Goal: Find specific page/section: Find specific page/section

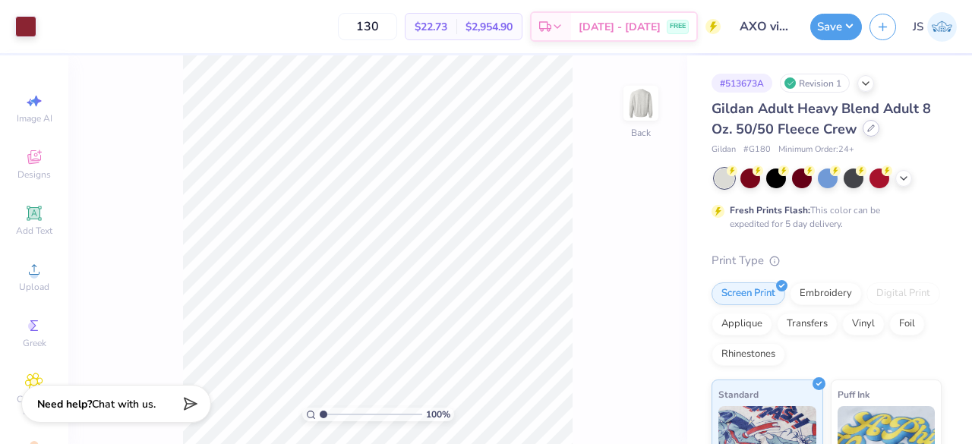
click at [871, 128] on icon at bounding box center [872, 129] width 8 height 8
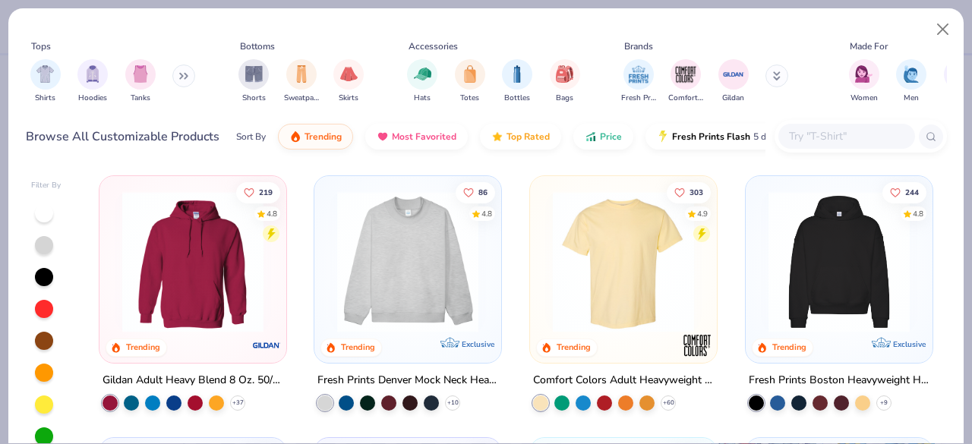
click at [810, 136] on input "text" at bounding box center [846, 136] width 117 height 17
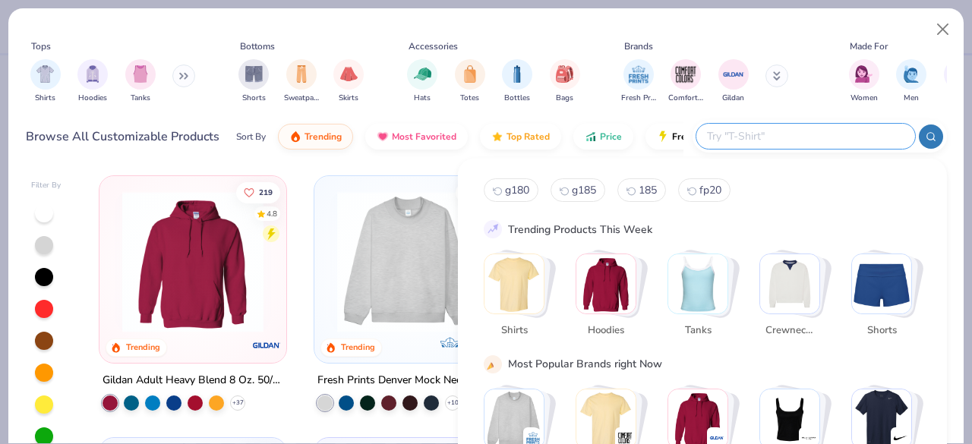
paste input "HYPOTHESIS TEST FOR DIFFERENCE OF MEANS - LEFT-TAILED T-TEST Hypotheses: H0: μ1…"
type input "HYPOTHESIS TEST FOR DIFFERENCE OF MEANS - LEFT-TAILED T-TEST Hypotheses: H0: μ1…"
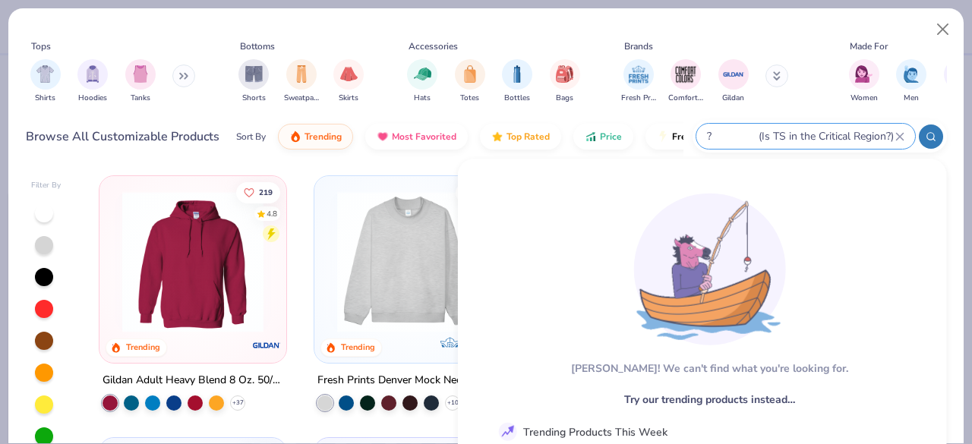
type textarea "x"
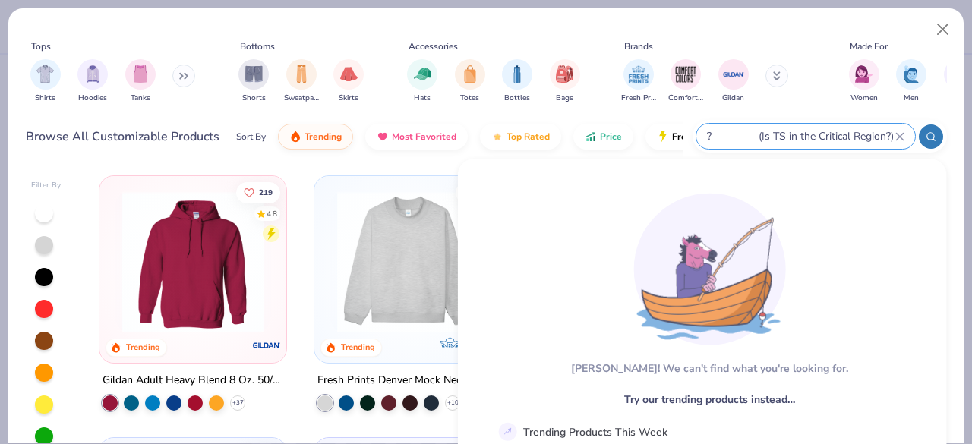
type input "HYPOTHESIS TEST FOR DIFFERENCE OF MEANS - LEFT-TAILED T-TEST Hypotheses: H0: μ1…"
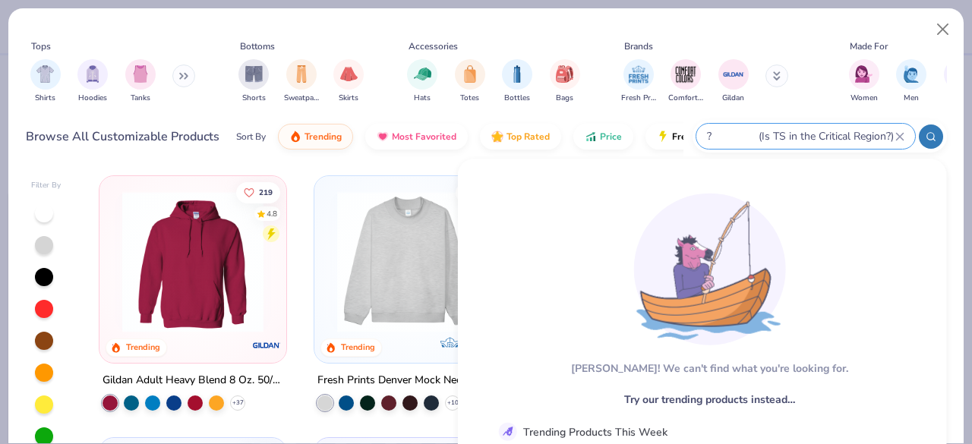
scroll to position [0, 0]
click at [760, 131] on input "HYPOTHESIS TEST FOR DIFFERENCE OF MEANS - LEFT-TAILED T-TEST Hypotheses: H0: μ1…" at bounding box center [801, 136] width 190 height 17
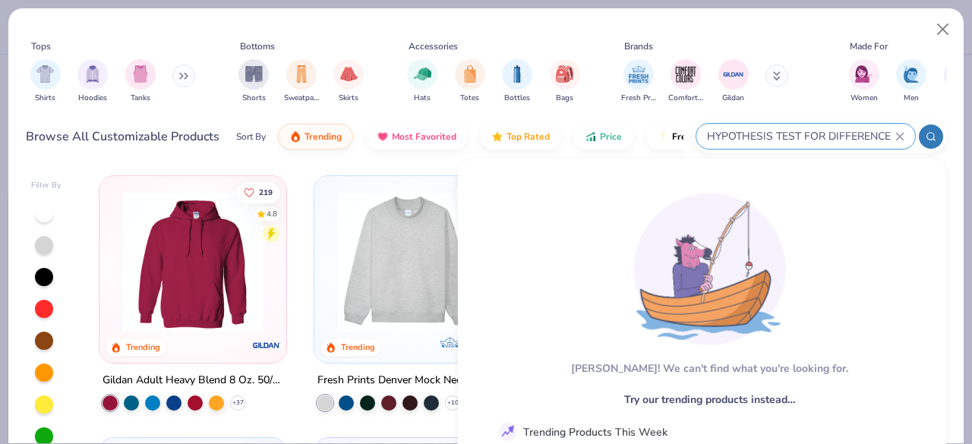
click at [900, 137] on icon at bounding box center [899, 136] width 7 height 7
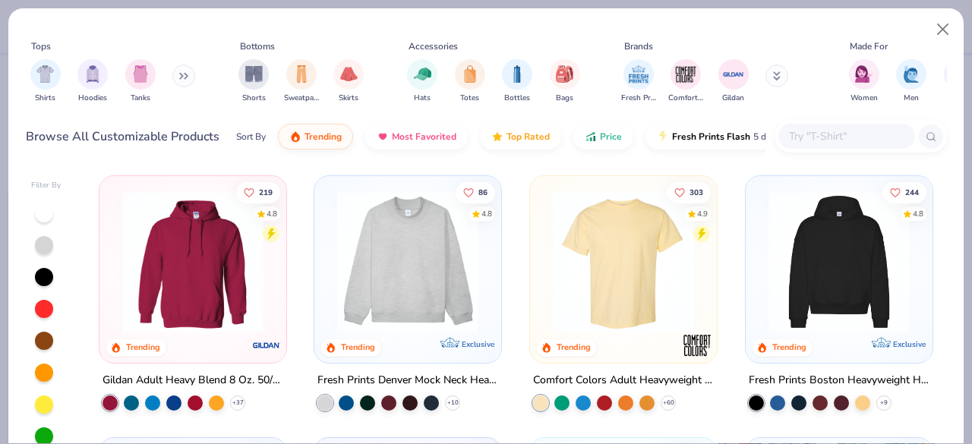
paste input "JHA030"
type input "JHA030"
click at [930, 134] on icon at bounding box center [931, 136] width 11 height 11
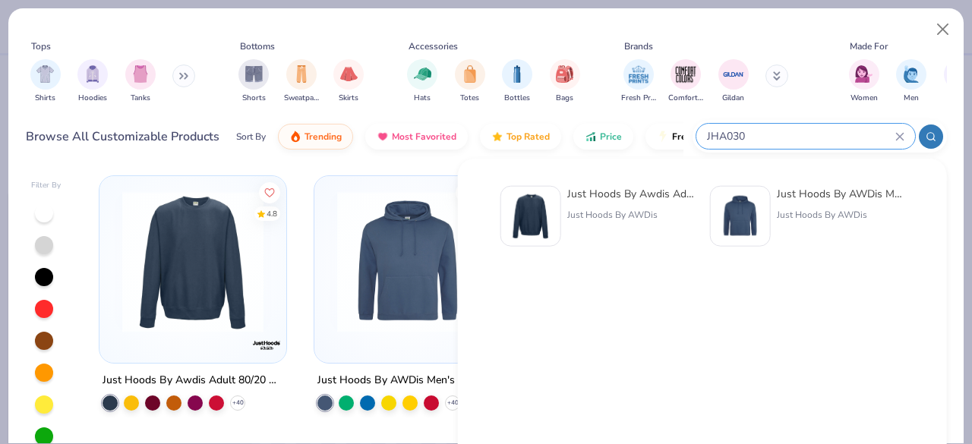
click at [625, 207] on div "Just Hoods By Awdis Adult 80/20 Midweight College Crewneck Sweatshirt Just Hood…" at bounding box center [632, 216] width 128 height 61
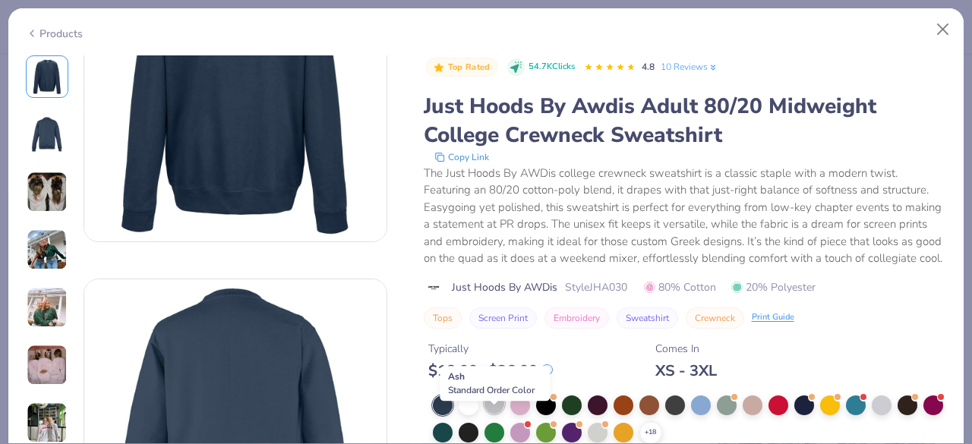
scroll to position [118, 0]
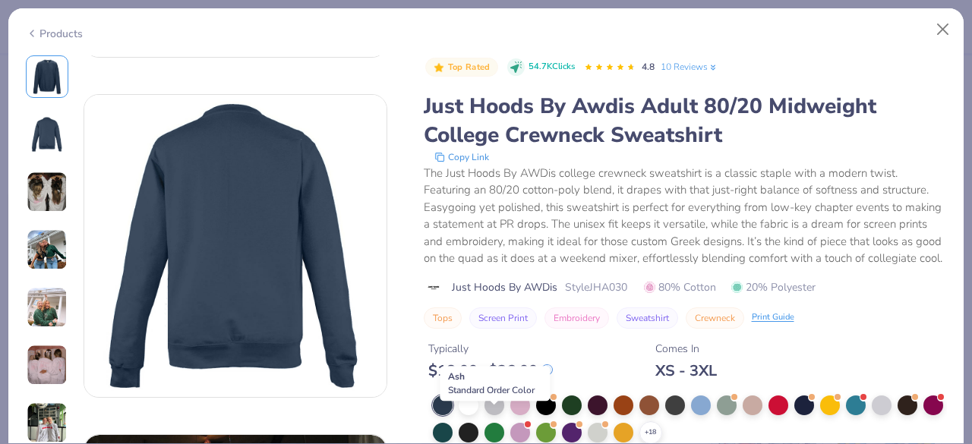
drag, startPoint x: 497, startPoint y: 419, endPoint x: 474, endPoint y: 230, distance: 190.5
click at [474, 230] on div "The Just Hoods By AWDis college crewneck sweatshirt is a classic staple with a …" at bounding box center [685, 216] width 523 height 103
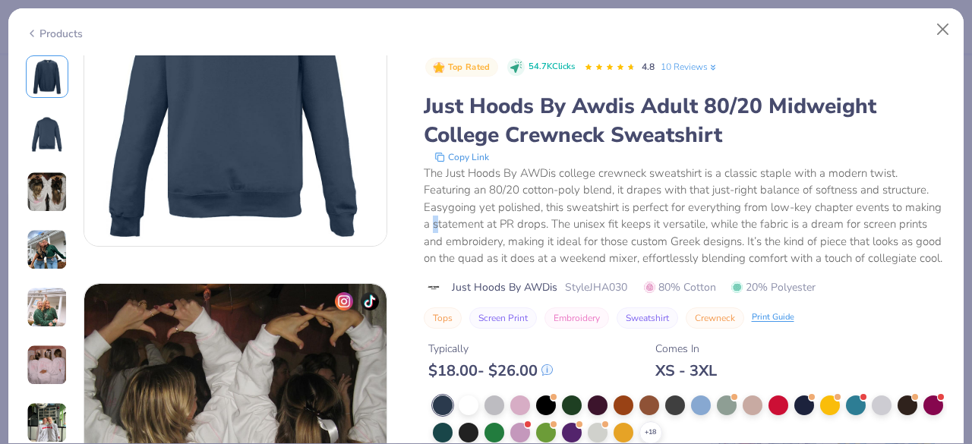
scroll to position [463, 0]
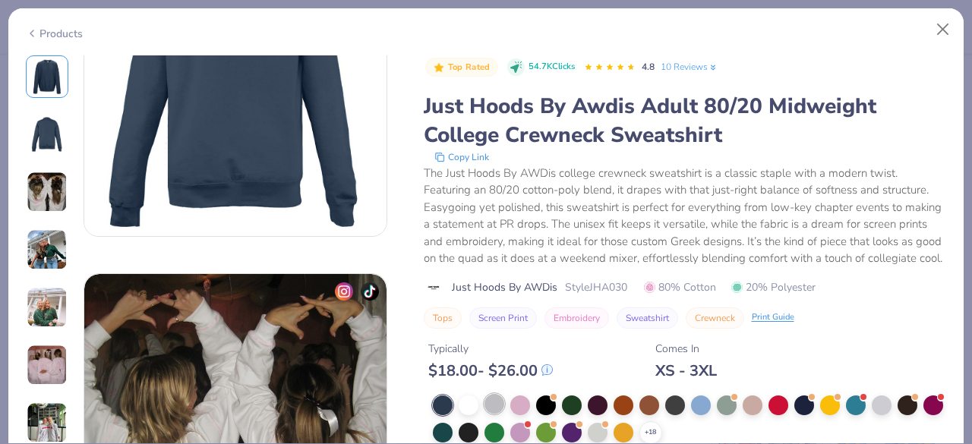
click at [491, 414] on div at bounding box center [495, 404] width 20 height 20
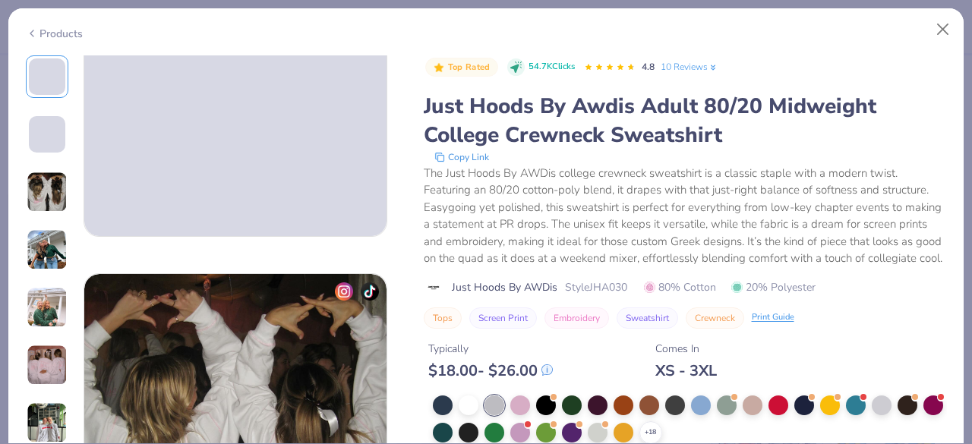
click at [701, 66] on link "10 Reviews" at bounding box center [690, 67] width 58 height 14
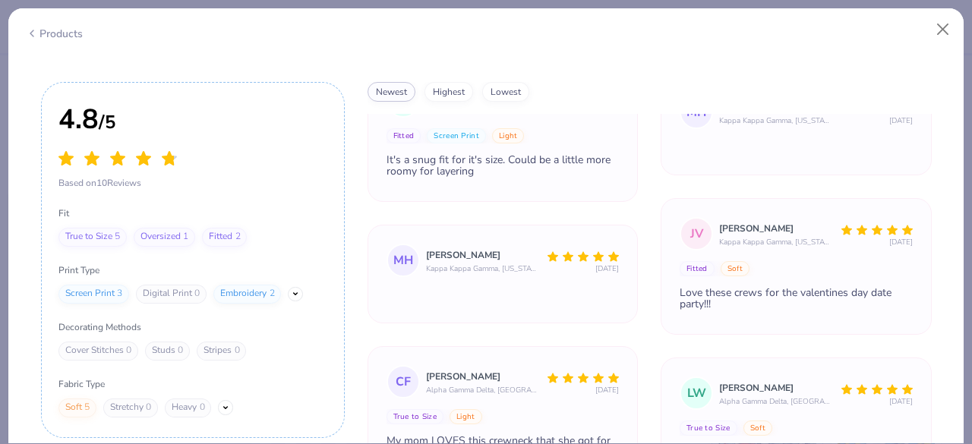
scroll to position [3578, 0]
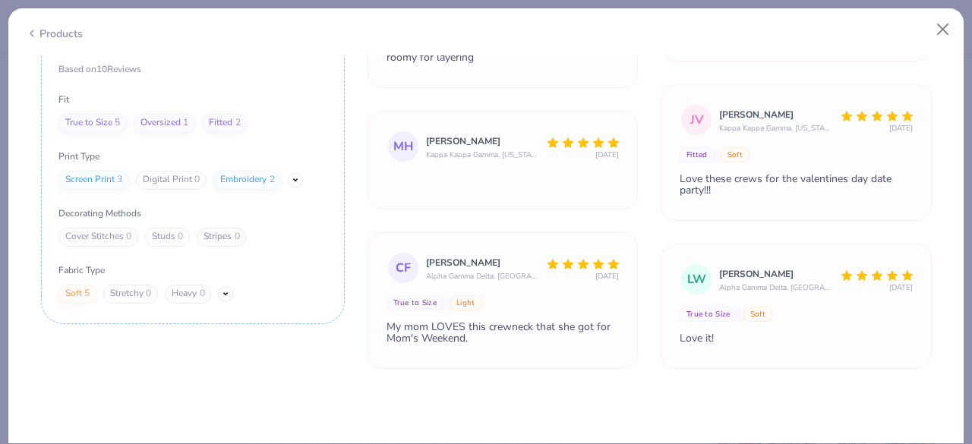
click at [931, 48] on div "Products CU Chi Omega, [US_STATE][GEOGRAPHIC_DATA] [PERSON_NAME] Alpha Delta Pi…" at bounding box center [486, 226] width 957 height 437
click at [951, 32] on button "Close" at bounding box center [943, 29] width 29 height 29
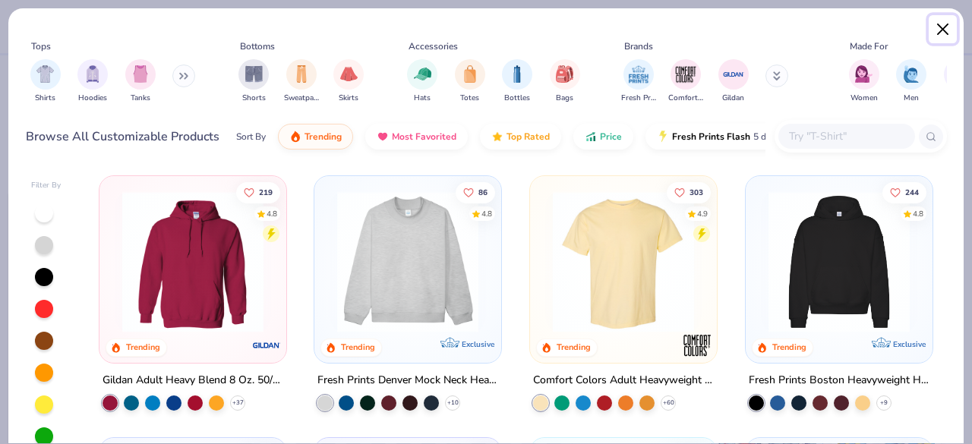
click at [941, 25] on button "Close" at bounding box center [943, 29] width 29 height 29
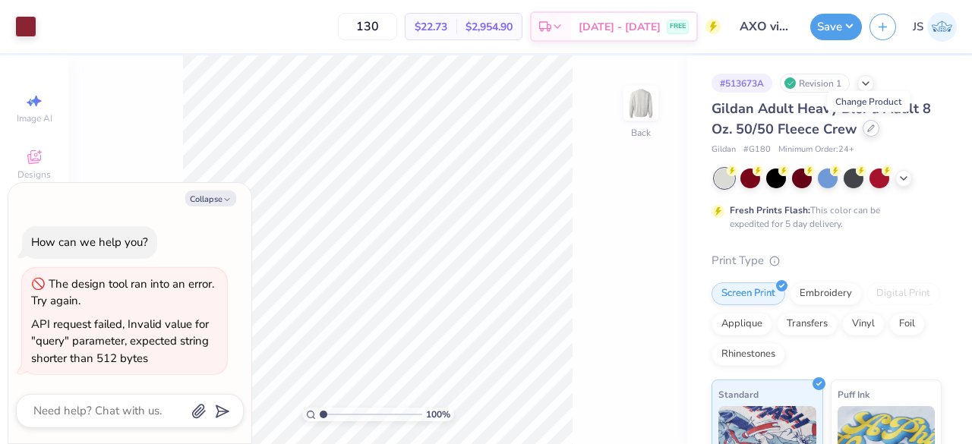
click at [866, 133] on div at bounding box center [871, 128] width 17 height 17
type textarea "x"
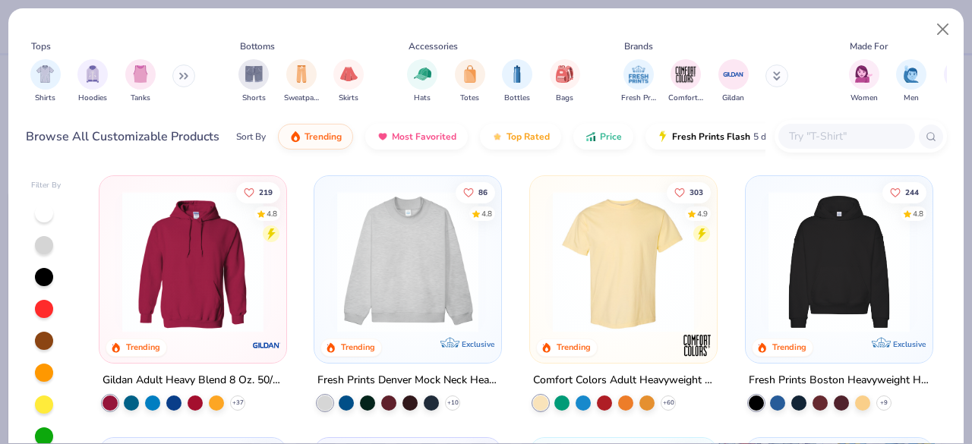
click at [833, 131] on input "text" at bounding box center [846, 136] width 117 height 17
paste input "JHA030"
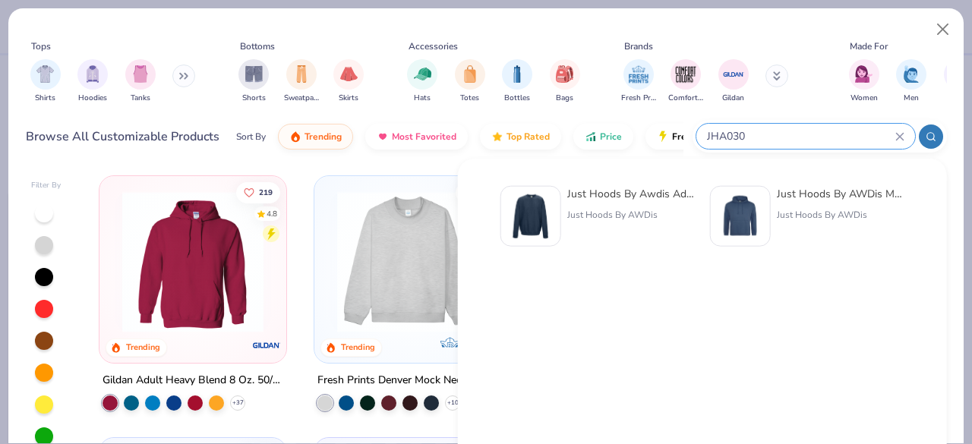
type input "JHA030"
click at [557, 222] on div at bounding box center [531, 216] width 61 height 61
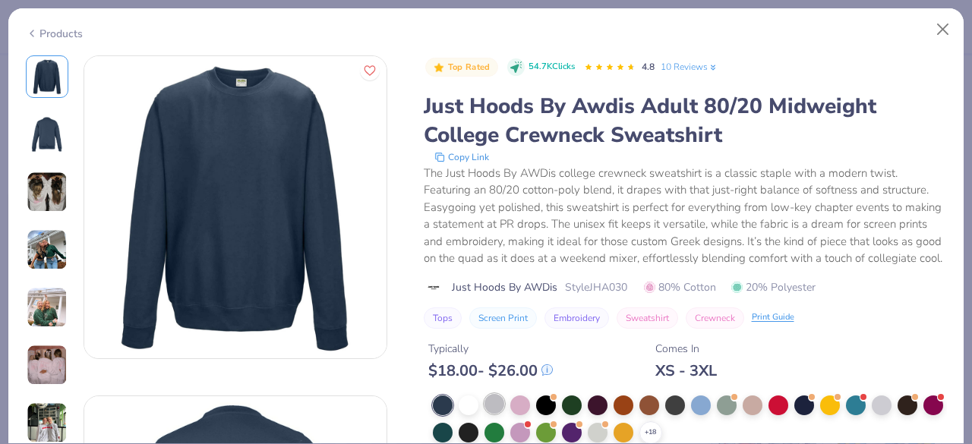
click at [491, 414] on div at bounding box center [495, 404] width 20 height 20
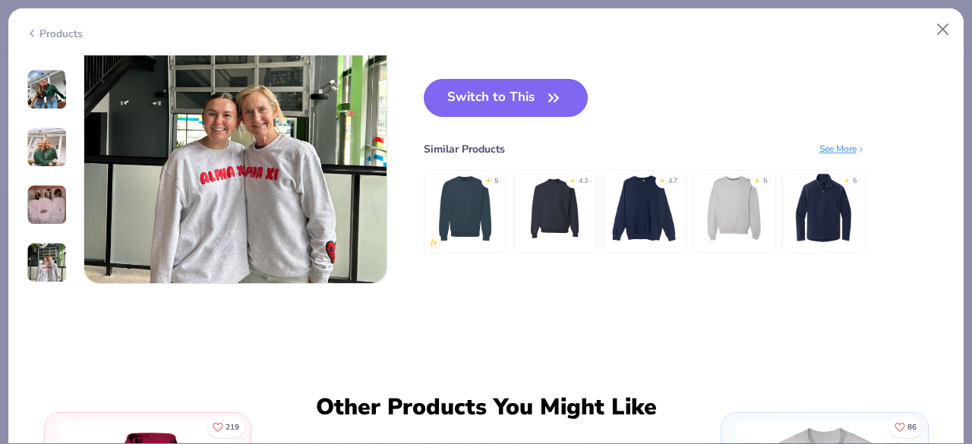
scroll to position [2117, 0]
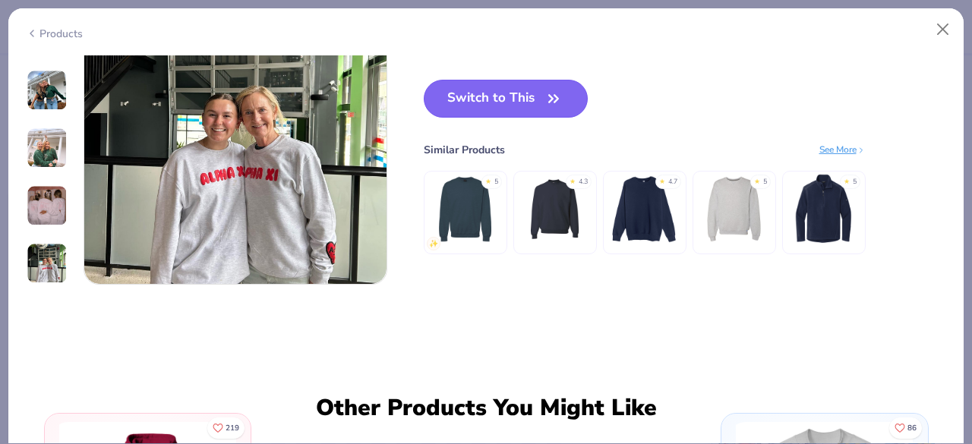
click at [530, 96] on button "Switch to This" at bounding box center [506, 99] width 165 height 38
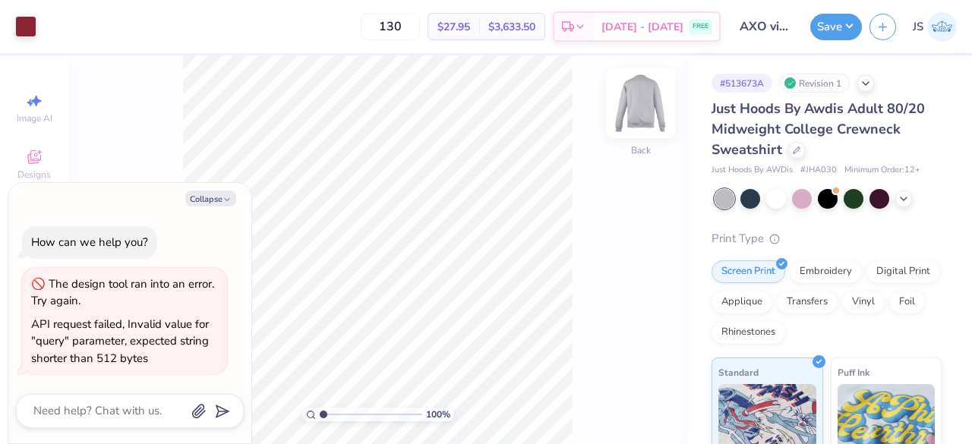
click at [649, 112] on img at bounding box center [641, 103] width 61 height 61
click at [644, 112] on img at bounding box center [641, 103] width 61 height 61
click at [211, 198] on button "Collapse" at bounding box center [210, 199] width 51 height 16
type textarea "x"
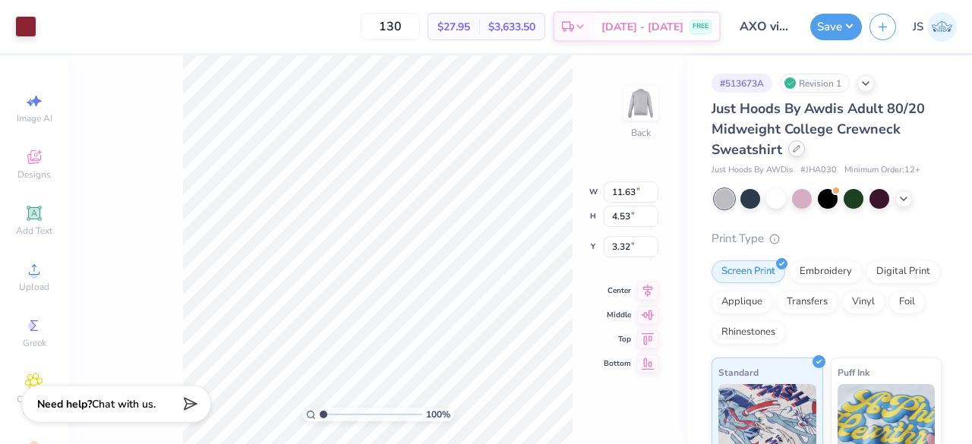
click at [794, 154] on div at bounding box center [797, 149] width 17 height 17
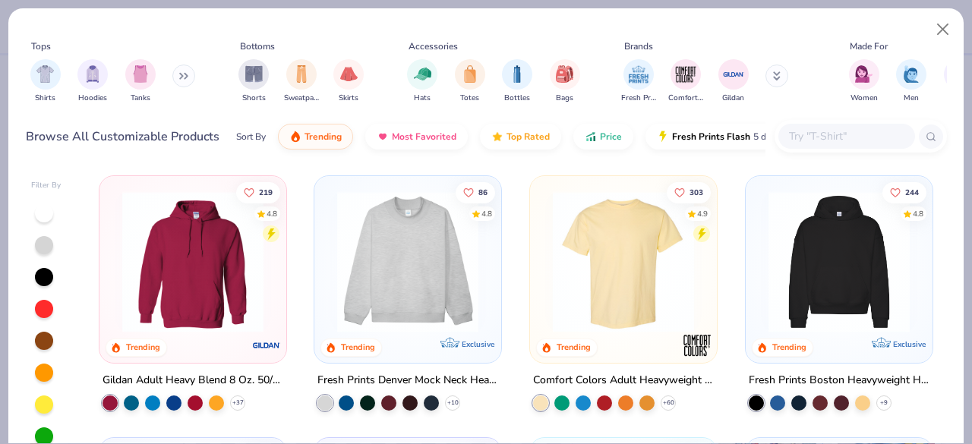
click at [824, 136] on input "text" at bounding box center [846, 136] width 117 height 17
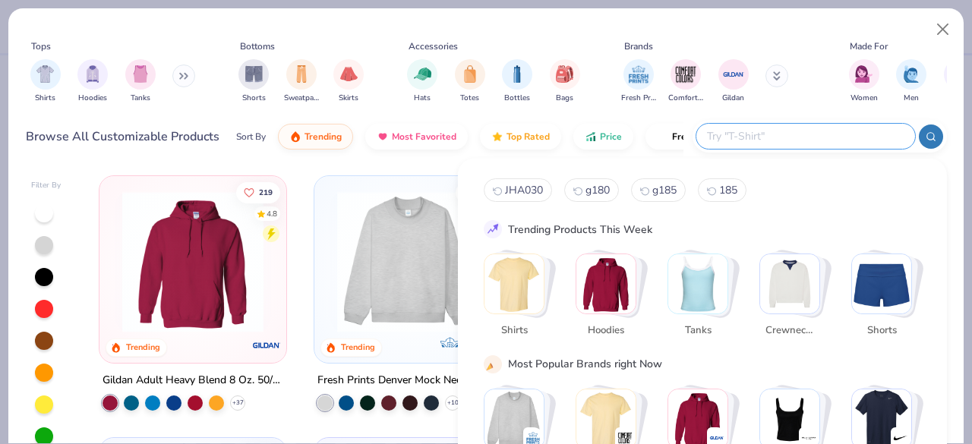
paste input "JHA030"
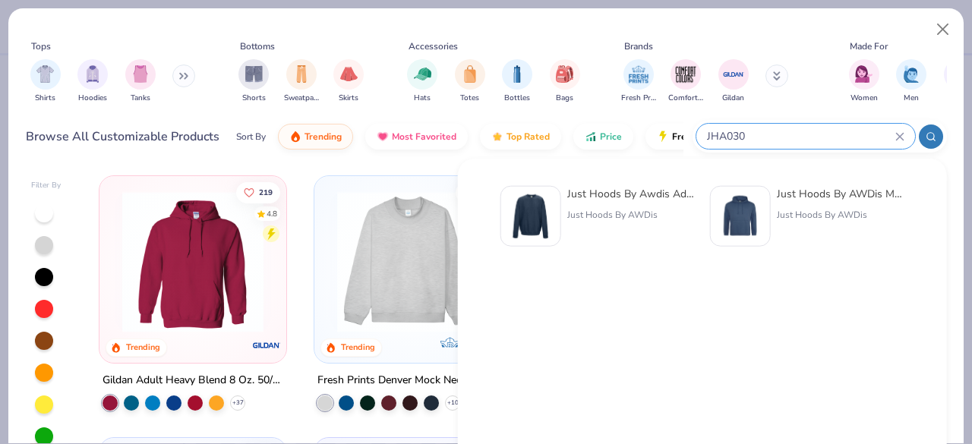
type input "JHA030"
click at [605, 196] on div "Just Hoods By Awdis Adult 80/20 Midweight College Crewneck Sweatshirt" at bounding box center [632, 194] width 128 height 16
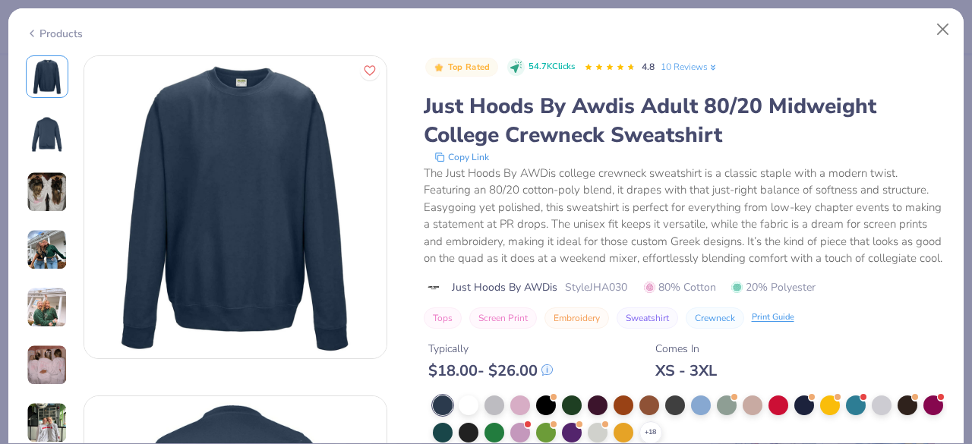
click at [43, 196] on img at bounding box center [47, 192] width 41 height 41
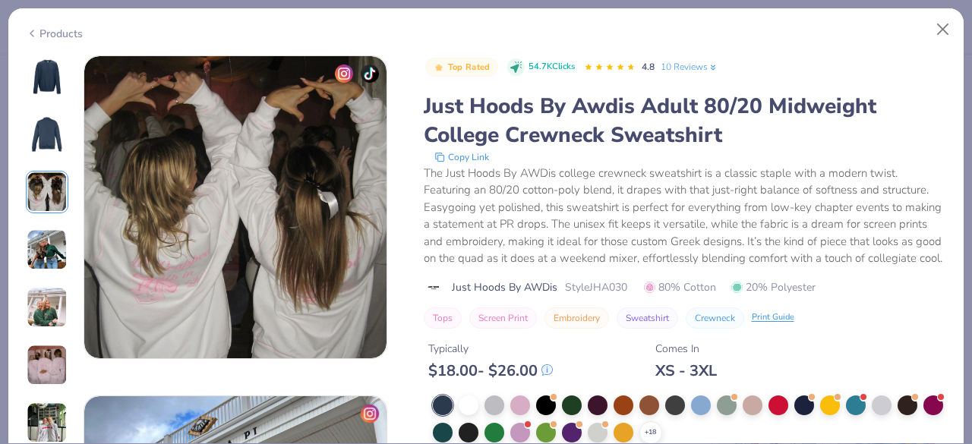
click at [50, 240] on img at bounding box center [47, 249] width 41 height 41
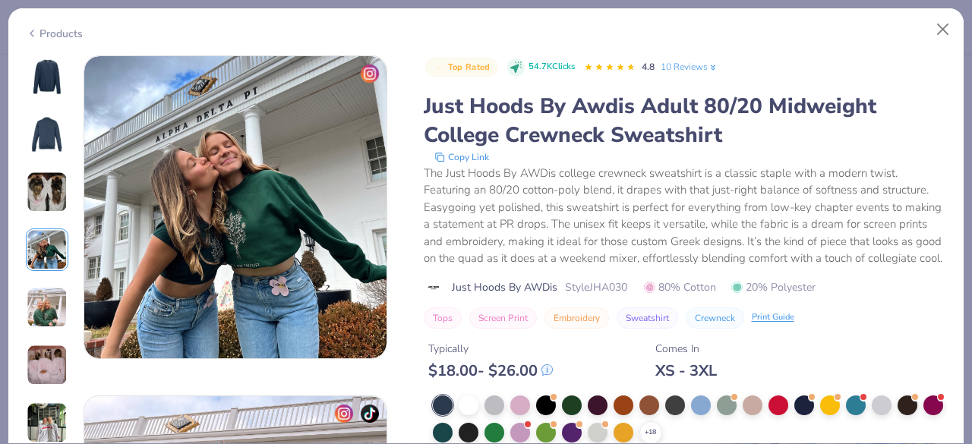
click at [58, 287] on img at bounding box center [47, 307] width 41 height 41
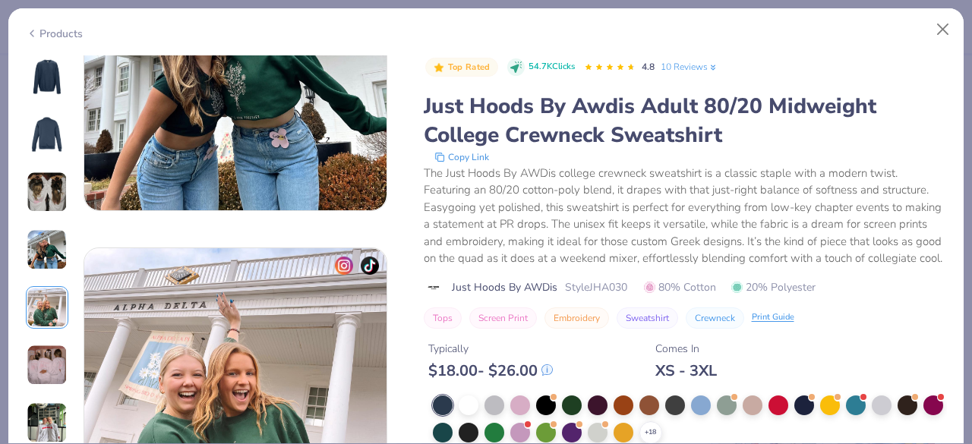
scroll to position [1361, 0]
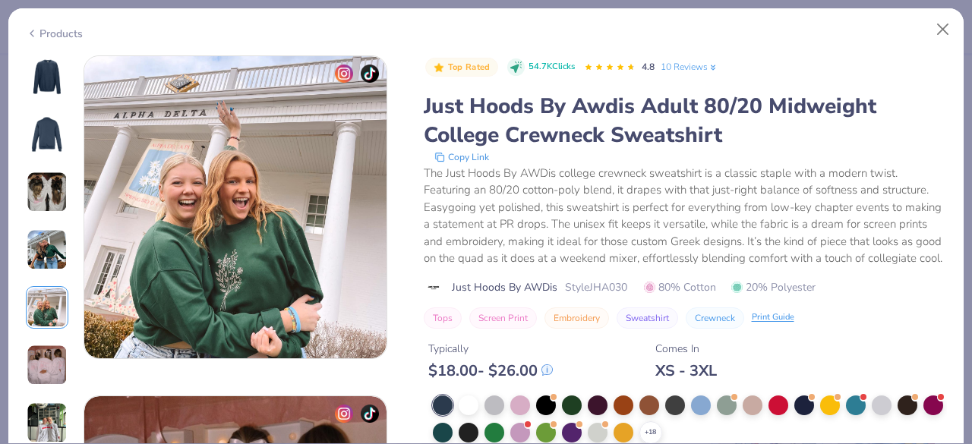
click at [47, 346] on img at bounding box center [47, 365] width 41 height 41
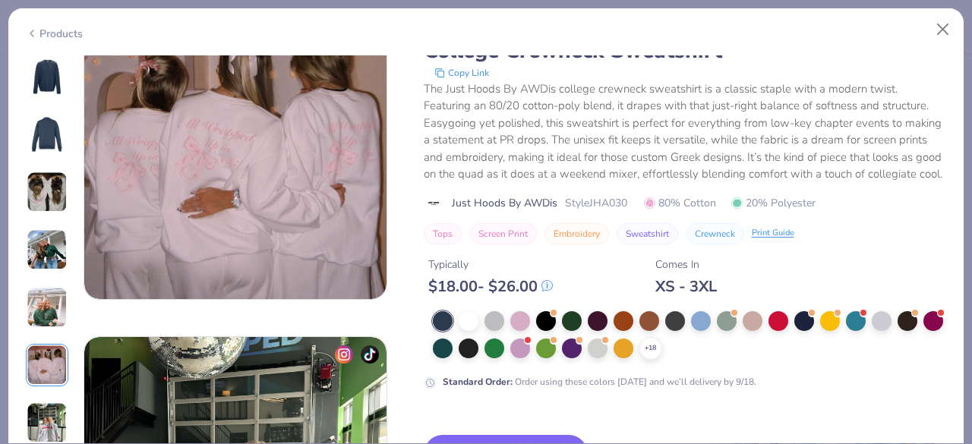
click at [45, 379] on img at bounding box center [47, 365] width 41 height 41
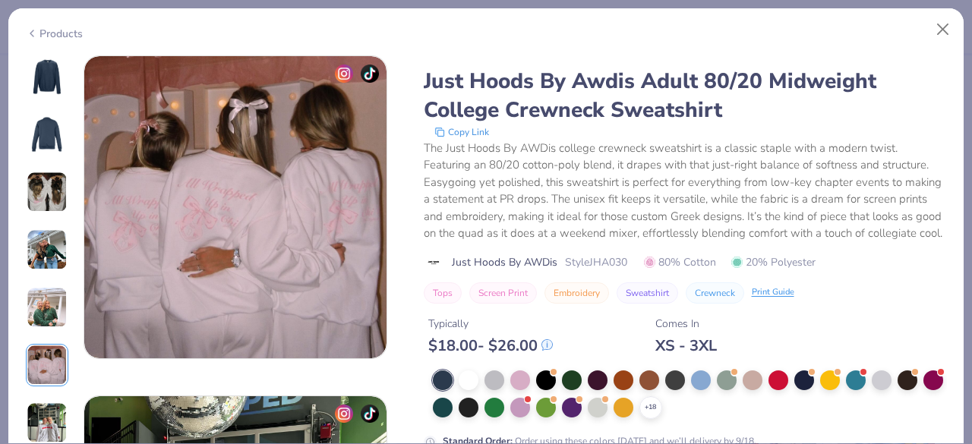
click at [40, 409] on img at bounding box center [47, 423] width 41 height 41
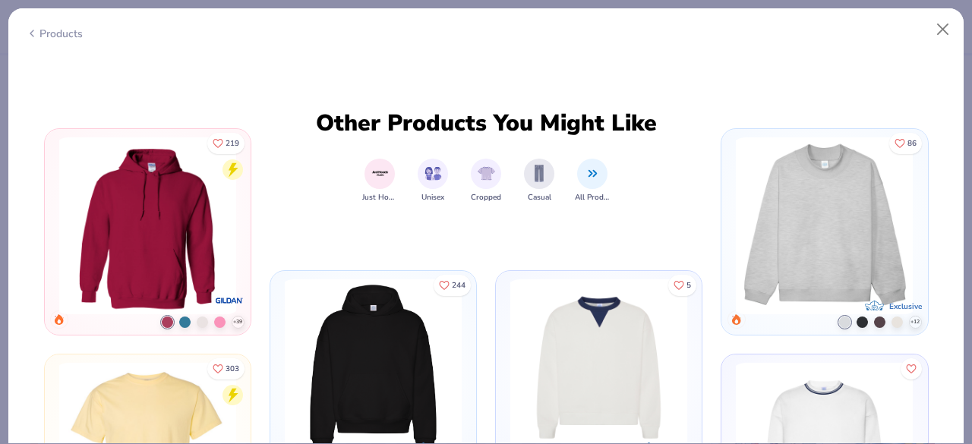
scroll to position [2500, 0]
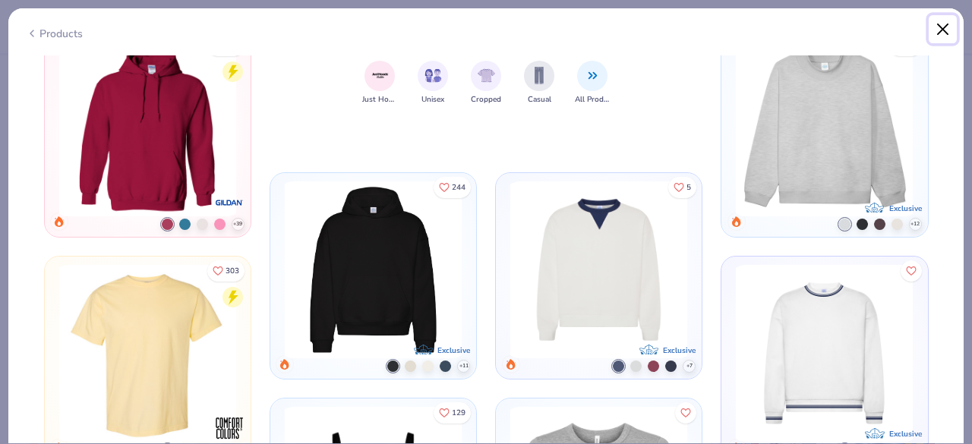
click at [947, 26] on button "Close" at bounding box center [943, 29] width 29 height 29
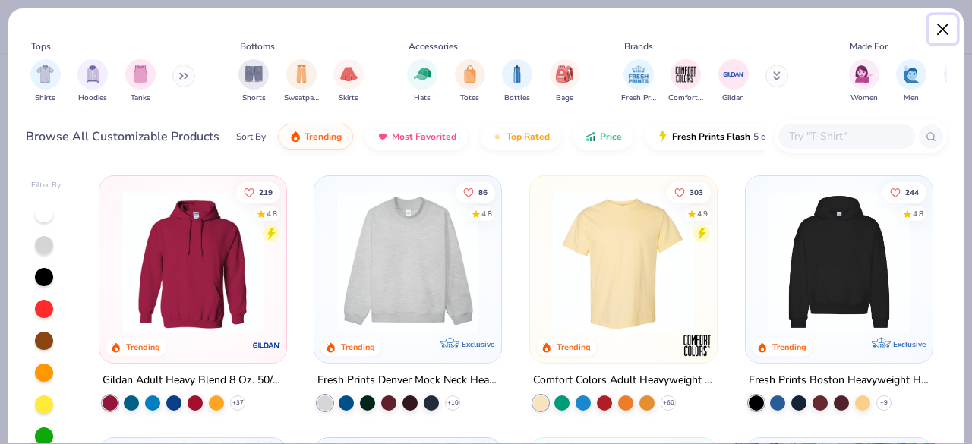
click at [944, 24] on button "Close" at bounding box center [943, 29] width 29 height 29
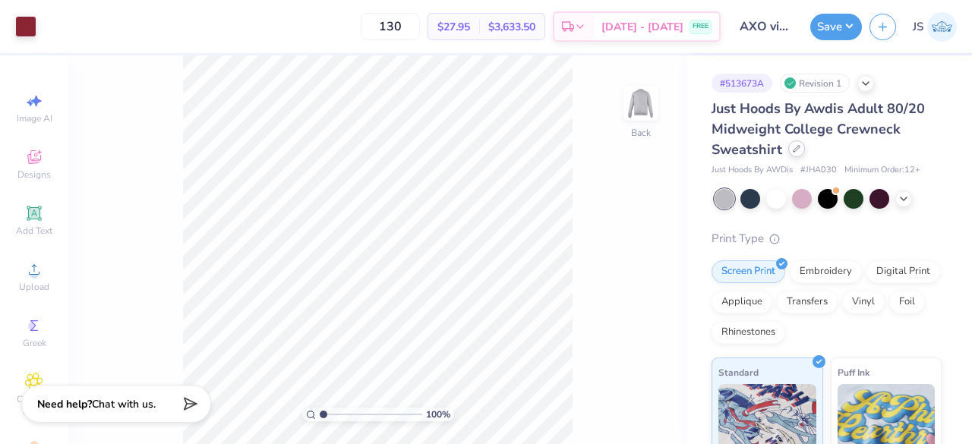
click at [791, 153] on div at bounding box center [797, 149] width 17 height 17
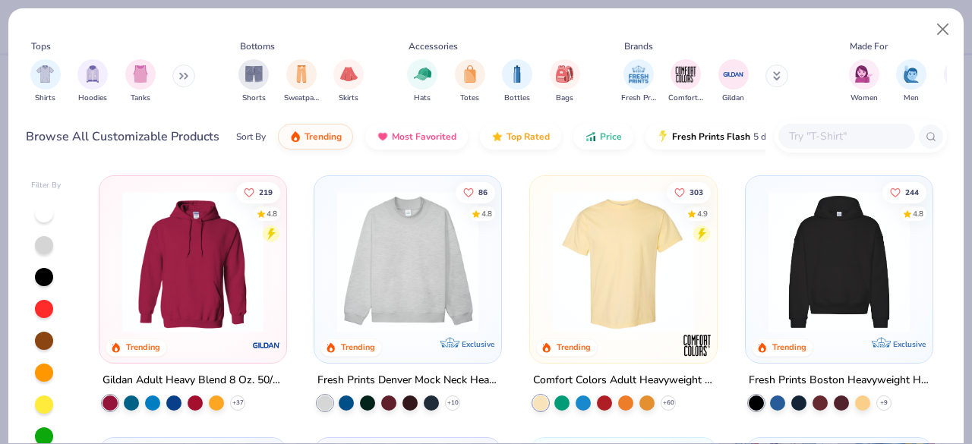
click at [799, 134] on input "text" at bounding box center [846, 136] width 117 height 17
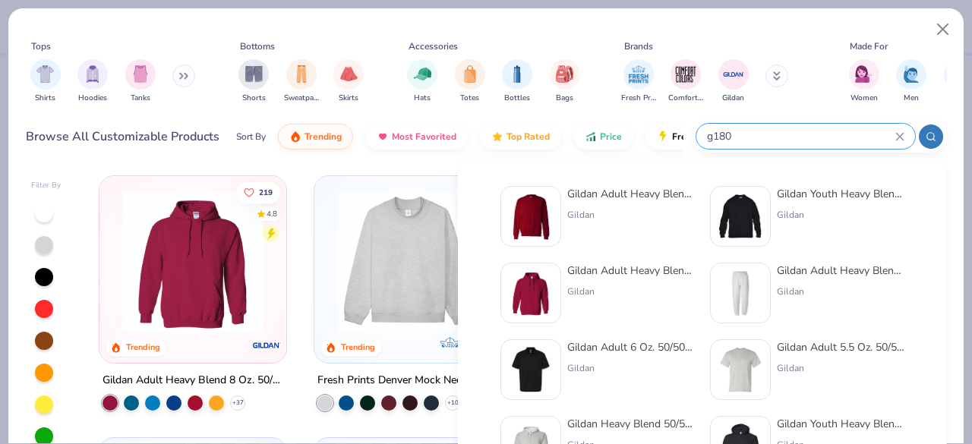
type input "g180"
click at [593, 224] on div "Gildan Adult Heavy Blend Adult 8 Oz. 50/50 Fleece Crew Gildan" at bounding box center [632, 216] width 128 height 61
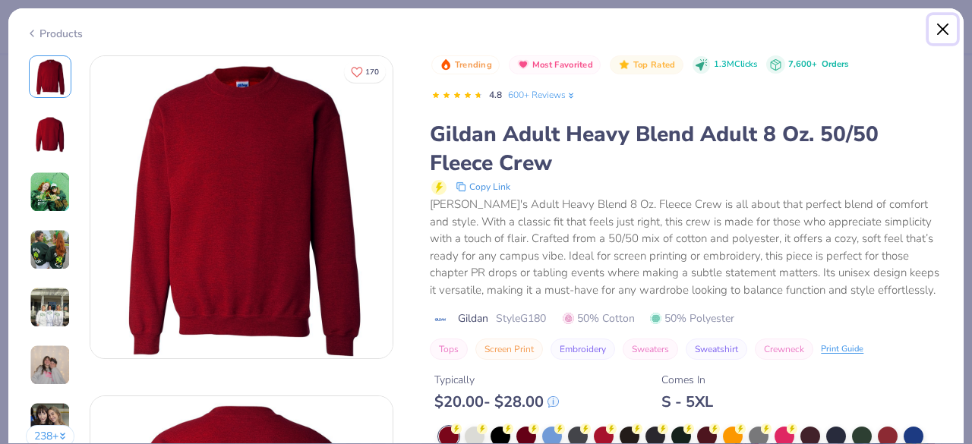
click at [935, 33] on button "Close" at bounding box center [943, 29] width 29 height 29
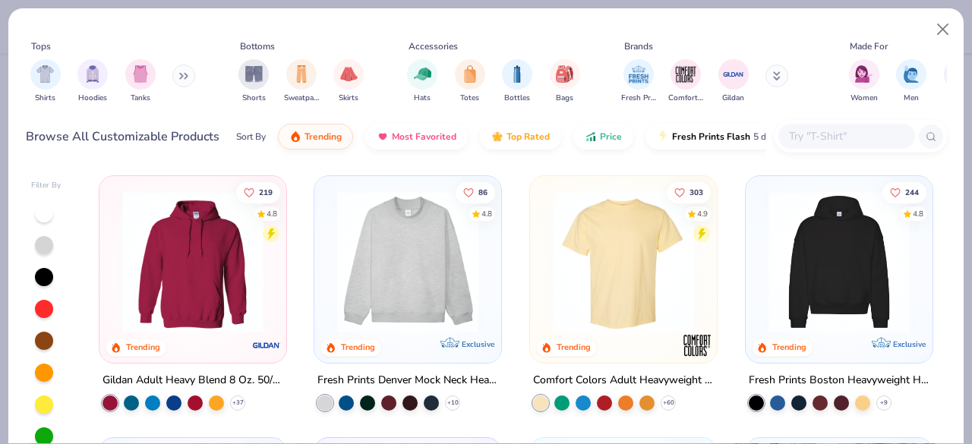
click at [172, 73] on div "Shirts Hoodies Tanks" at bounding box center [113, 81] width 175 height 56
click at [176, 72] on button at bounding box center [183, 76] width 23 height 23
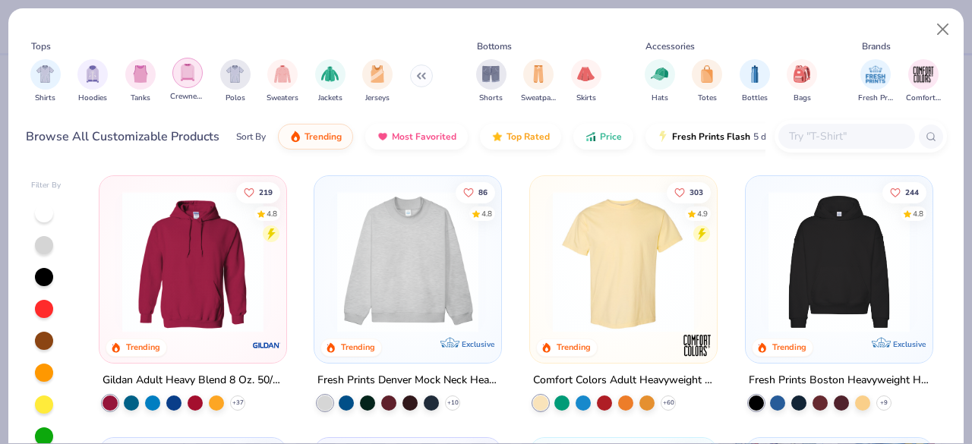
click at [182, 74] on img "filter for Crewnecks" at bounding box center [187, 72] width 17 height 17
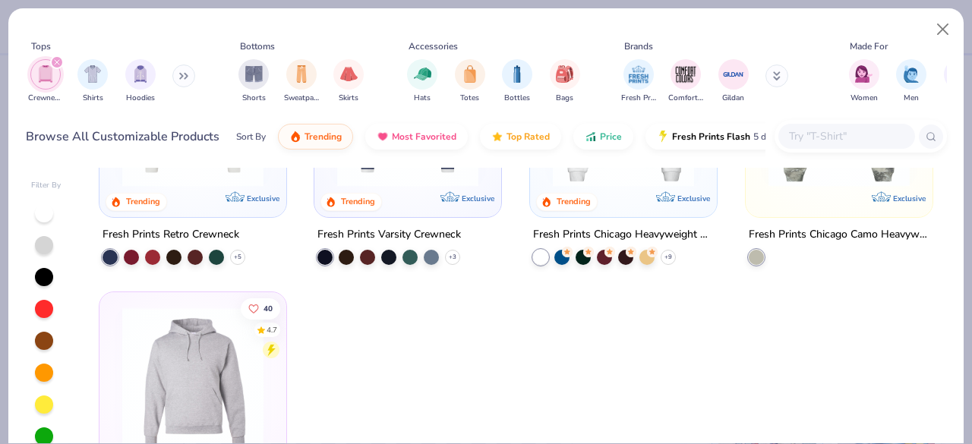
scroll to position [107, 0]
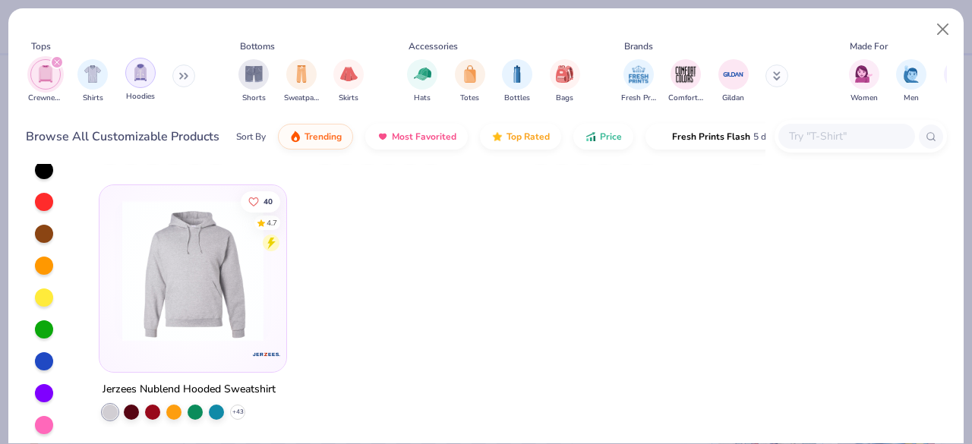
click at [141, 77] on img "filter for Hoodies" at bounding box center [140, 72] width 17 height 17
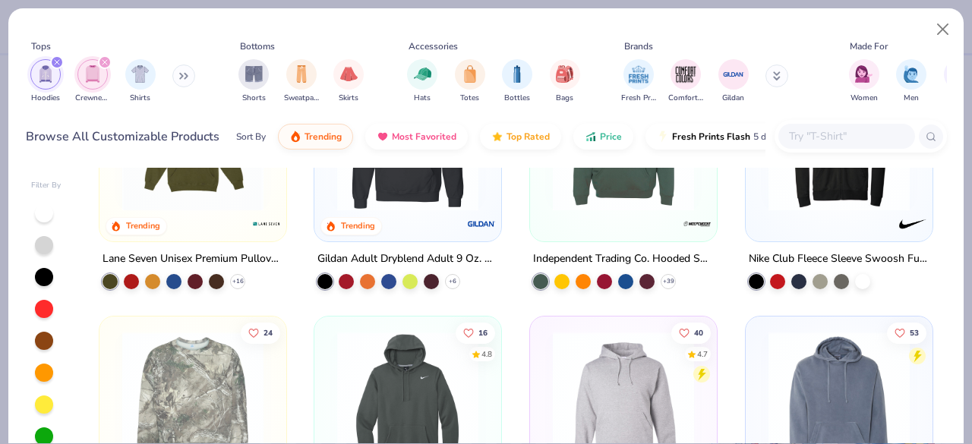
scroll to position [1180, 0]
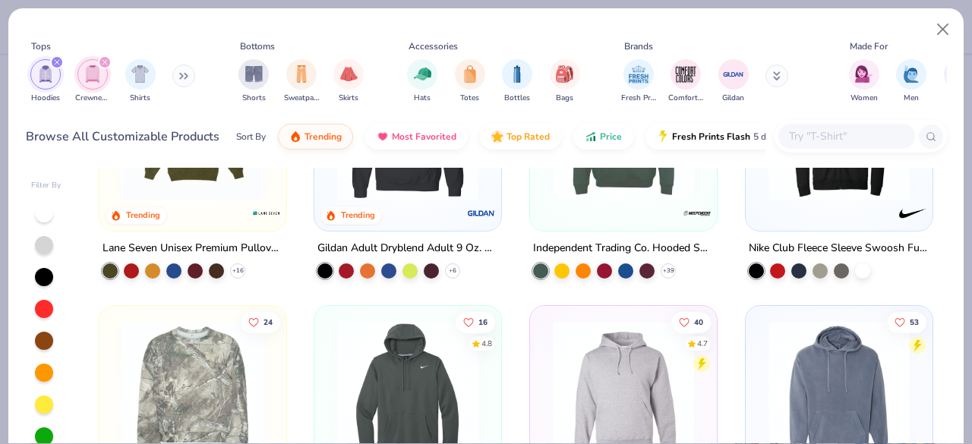
click at [182, 69] on button at bounding box center [183, 76] width 23 height 23
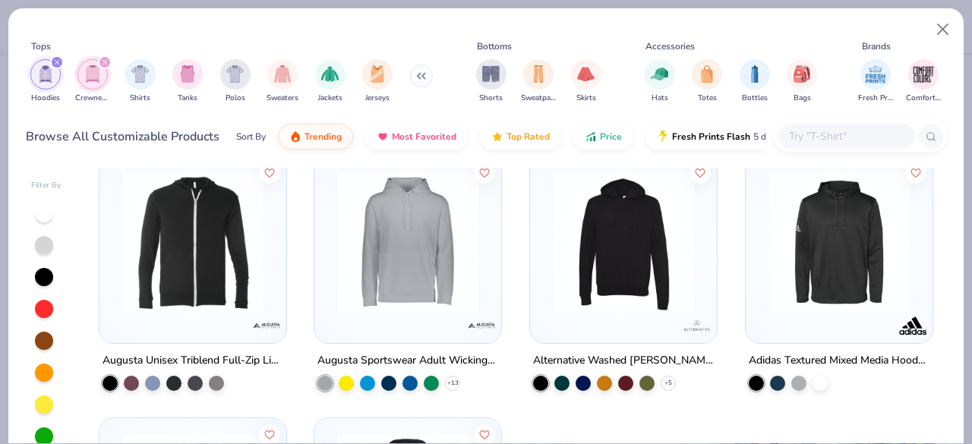
scroll to position [8663, 0]
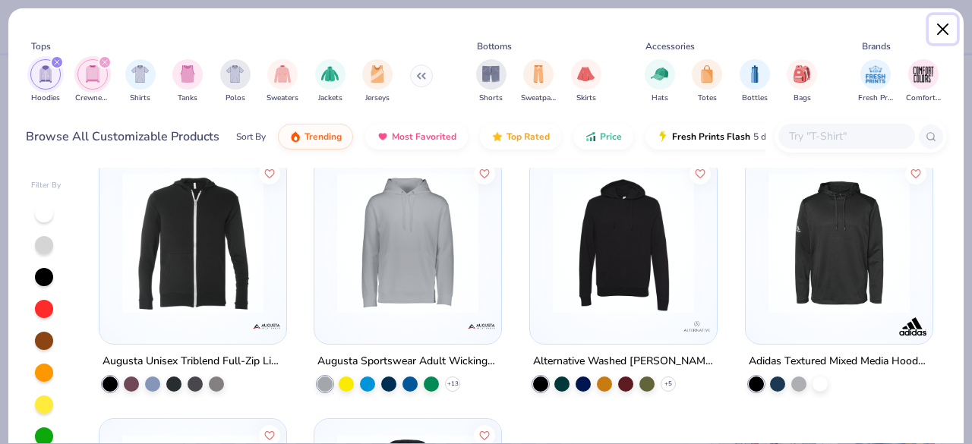
click at [941, 37] on button "Close" at bounding box center [943, 29] width 29 height 29
